Goal: Navigation & Orientation: Find specific page/section

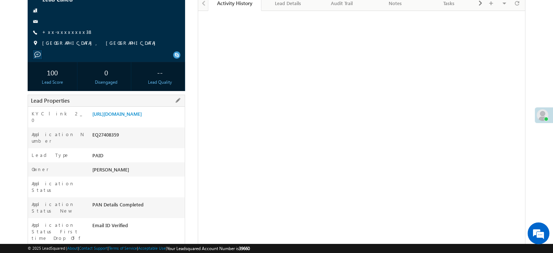
scroll to position [73, 0]
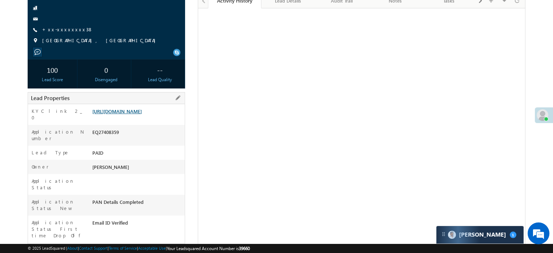
click at [125, 111] on link "[URL][DOMAIN_NAME]" at bounding box center [116, 111] width 49 height 6
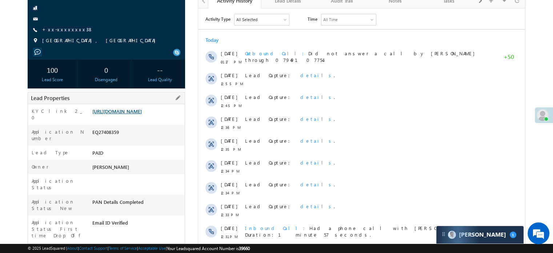
scroll to position [0, 0]
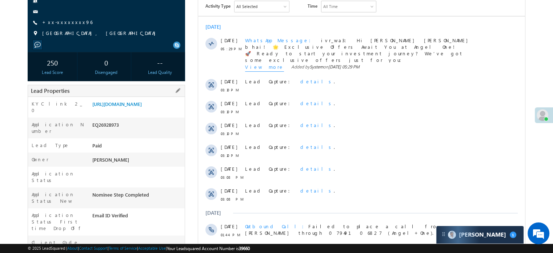
scroll to position [36, 0]
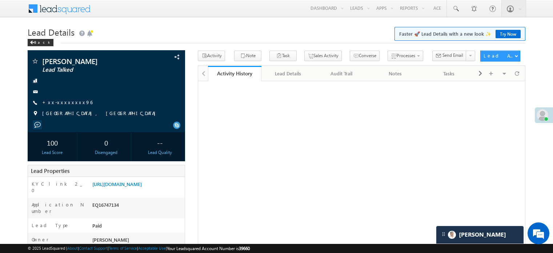
scroll to position [1, 0]
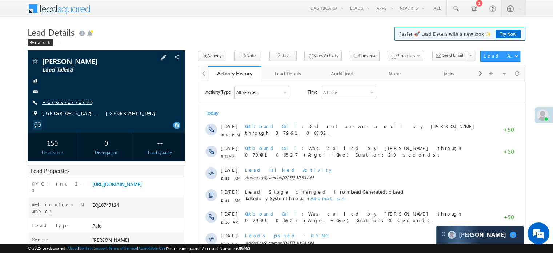
click at [71, 101] on link "+xx-xxxxxxxx96" at bounding box center [67, 102] width 50 height 6
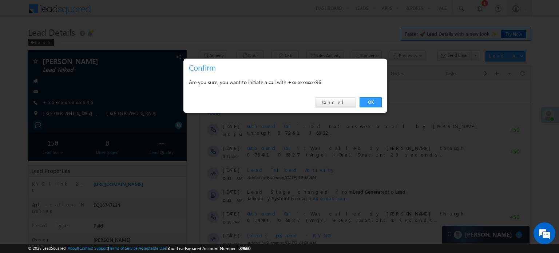
click at [369, 97] on div "OK Cancel" at bounding box center [285, 102] width 204 height 21
click at [371, 99] on link "OK" at bounding box center [370, 102] width 22 height 10
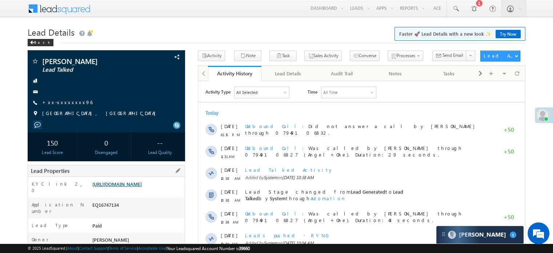
click at [142, 187] on link "https://angelbroking1-pk3em7sa.customui-test.leadsquared.com?leadId=060acce5-40…" at bounding box center [116, 184] width 49 height 6
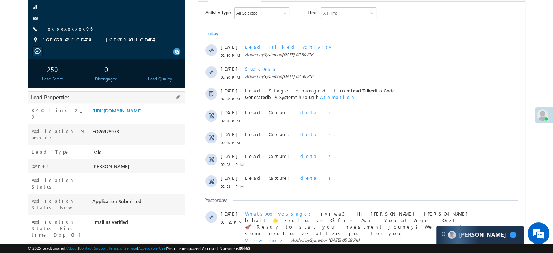
scroll to position [109, 0]
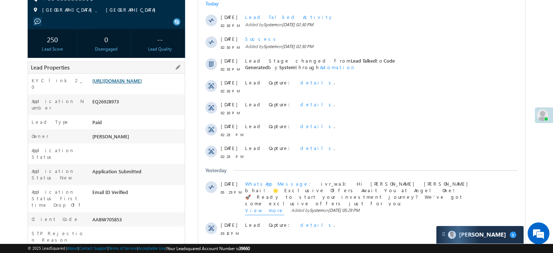
click at [141, 84] on link "https://angelbroking1-pk3em7sa.customui-test.leadsquared.com?leadId=18838d42-ca…" at bounding box center [116, 80] width 49 height 6
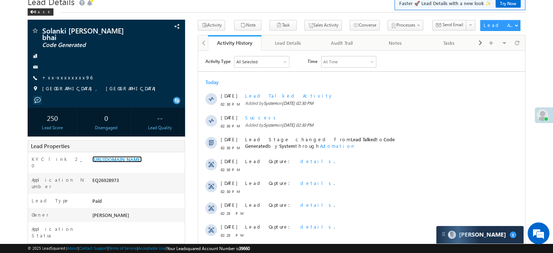
scroll to position [0, 0]
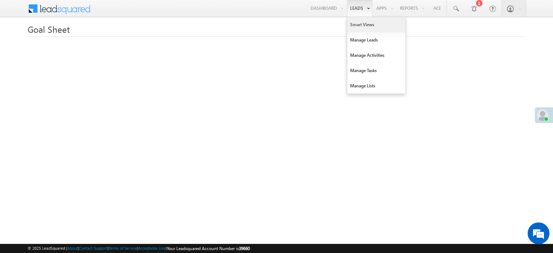
click at [355, 21] on link "Smart Views" at bounding box center [376, 24] width 58 height 15
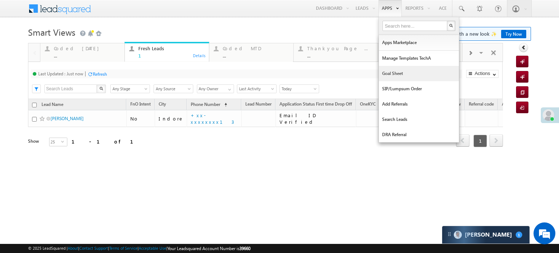
click at [388, 72] on link "Goal Sheet" at bounding box center [419, 73] width 80 height 15
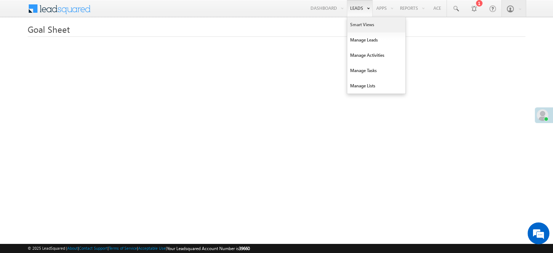
click at [357, 25] on link "Smart Views" at bounding box center [376, 24] width 58 height 15
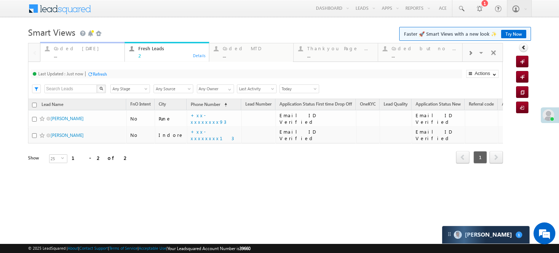
click at [79, 48] on div "Coded [DATE]" at bounding box center [87, 48] width 66 height 6
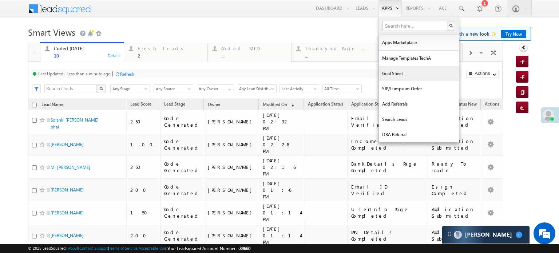
click at [384, 72] on link "Goal Sheet" at bounding box center [419, 73] width 80 height 15
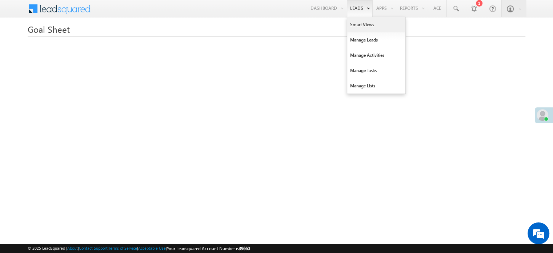
click at [354, 27] on link "Smart Views" at bounding box center [376, 24] width 58 height 15
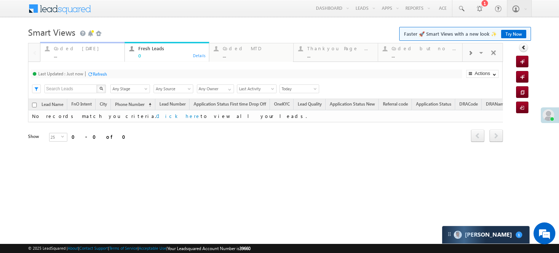
click at [76, 51] on div "Coded Today" at bounding box center [87, 48] width 66 height 6
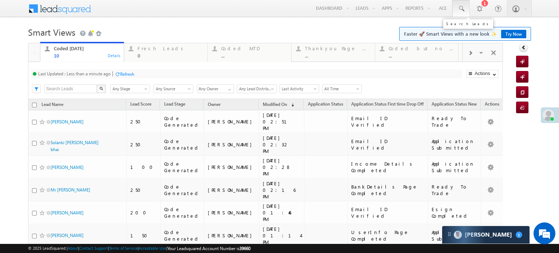
click at [461, 9] on link at bounding box center [460, 8] width 17 height 17
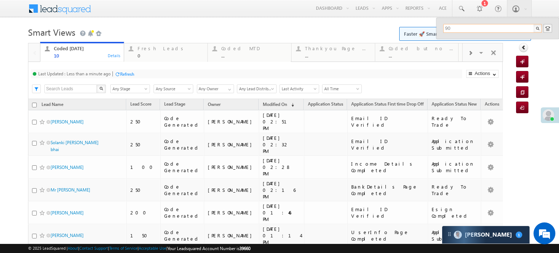
type input "9"
